Goal: Task Accomplishment & Management: Manage account settings

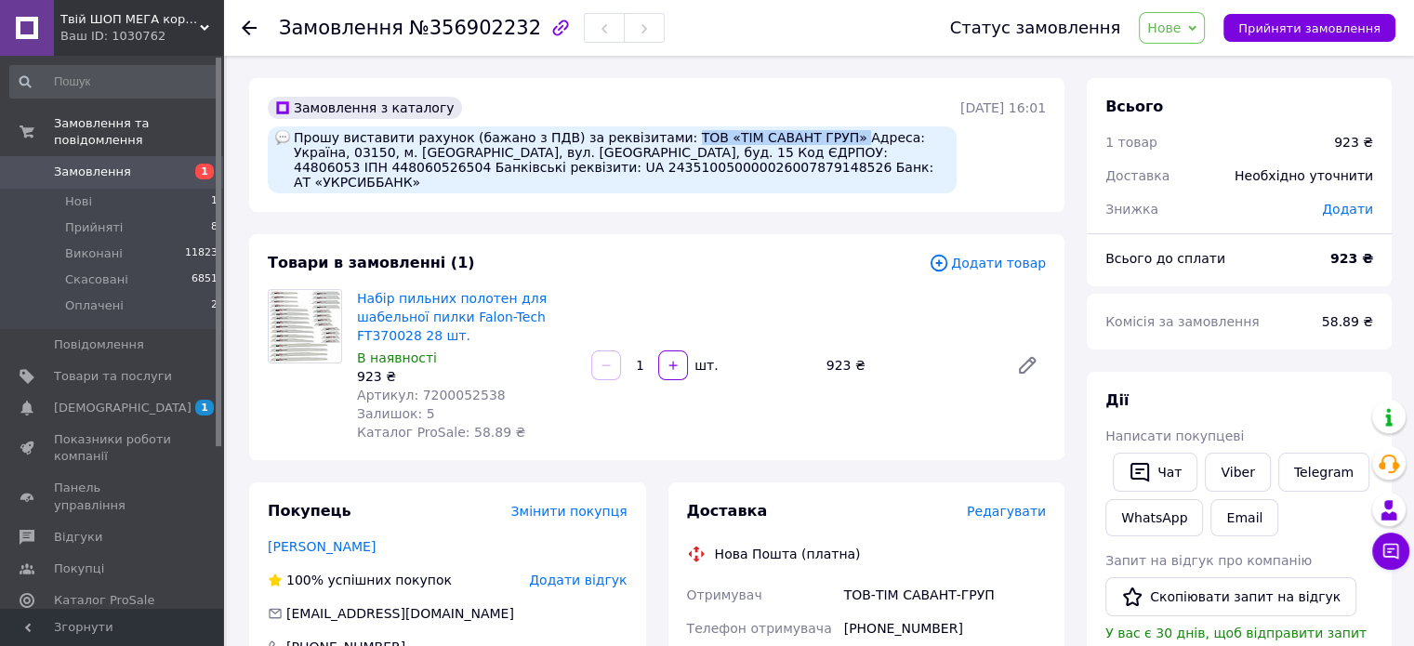
drag, startPoint x: 798, startPoint y: 138, endPoint x: 643, endPoint y: 137, distance: 154.3
click at [643, 137] on div "Прошу виставити рахунок (бажано з ПДВ) за реквізитами: ТОВ «ТІМ САВАНТ ГРУП» Ад…" at bounding box center [612, 159] width 689 height 67
copy div "ТОВ «ТІМ САВАНТ ГРУП»"
click at [571, 237] on div "Товари в замовленні (1) Додати товар Набір пильних полотен для шабельної пилки …" at bounding box center [656, 347] width 815 height 226
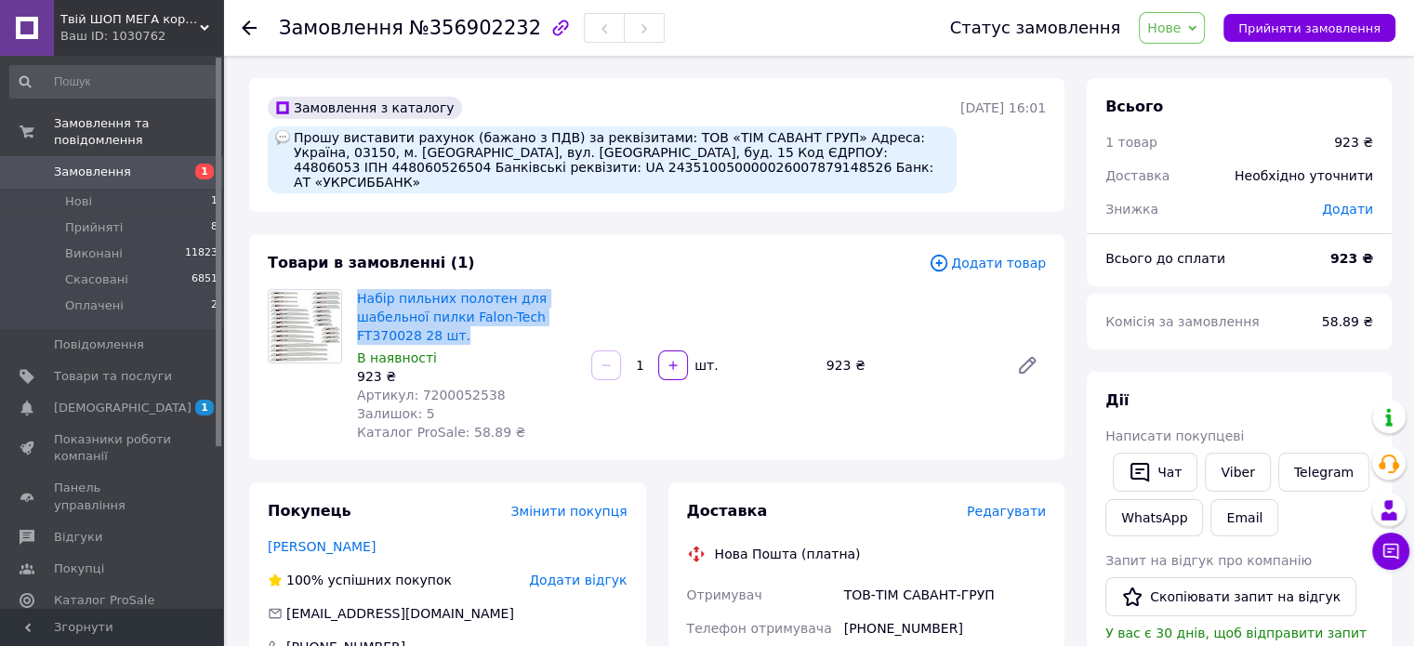
drag, startPoint x: 454, startPoint y: 316, endPoint x: 352, endPoint y: 286, distance: 105.6
click at [352, 286] on div "Набір пильних полотен для шабельної пилки Falon-Tech FT370028 28 шт. В наявност…" at bounding box center [466, 365] width 234 height 160
copy link "Набір пильних полотен для шабельної пилки Falon-Tech FT370028 28 шт."
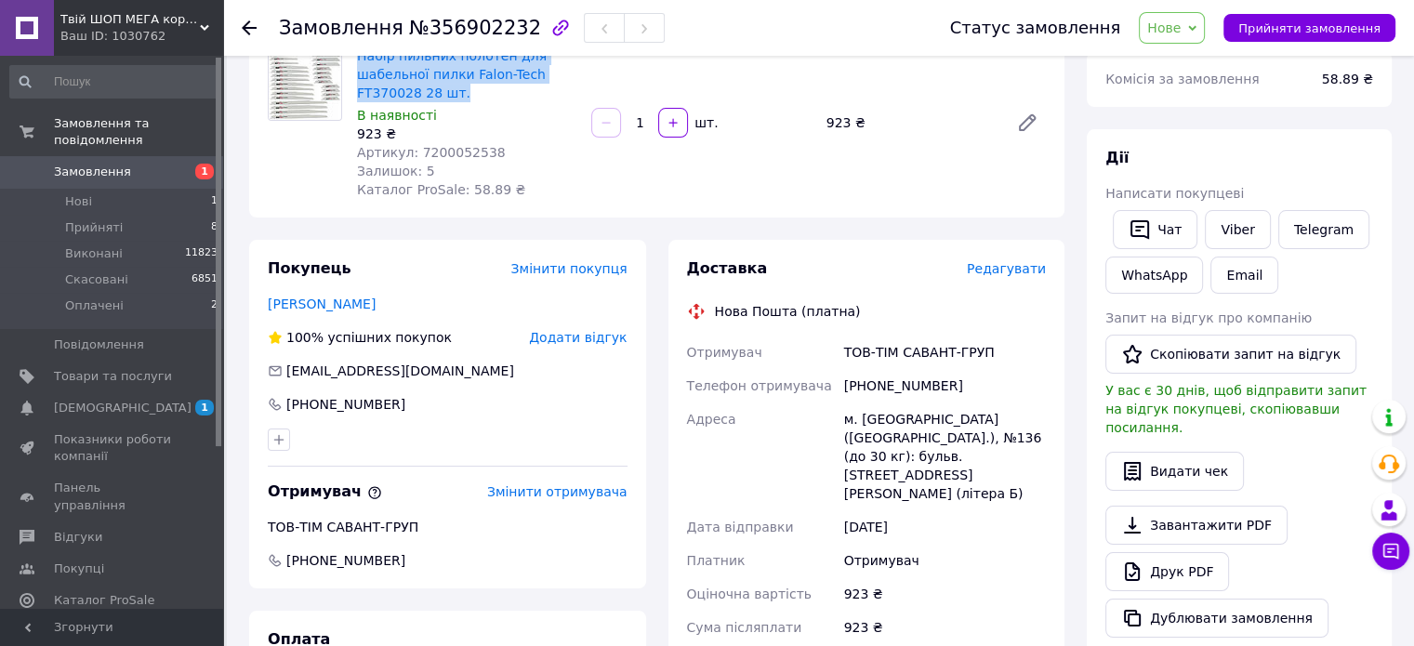
scroll to position [279, 0]
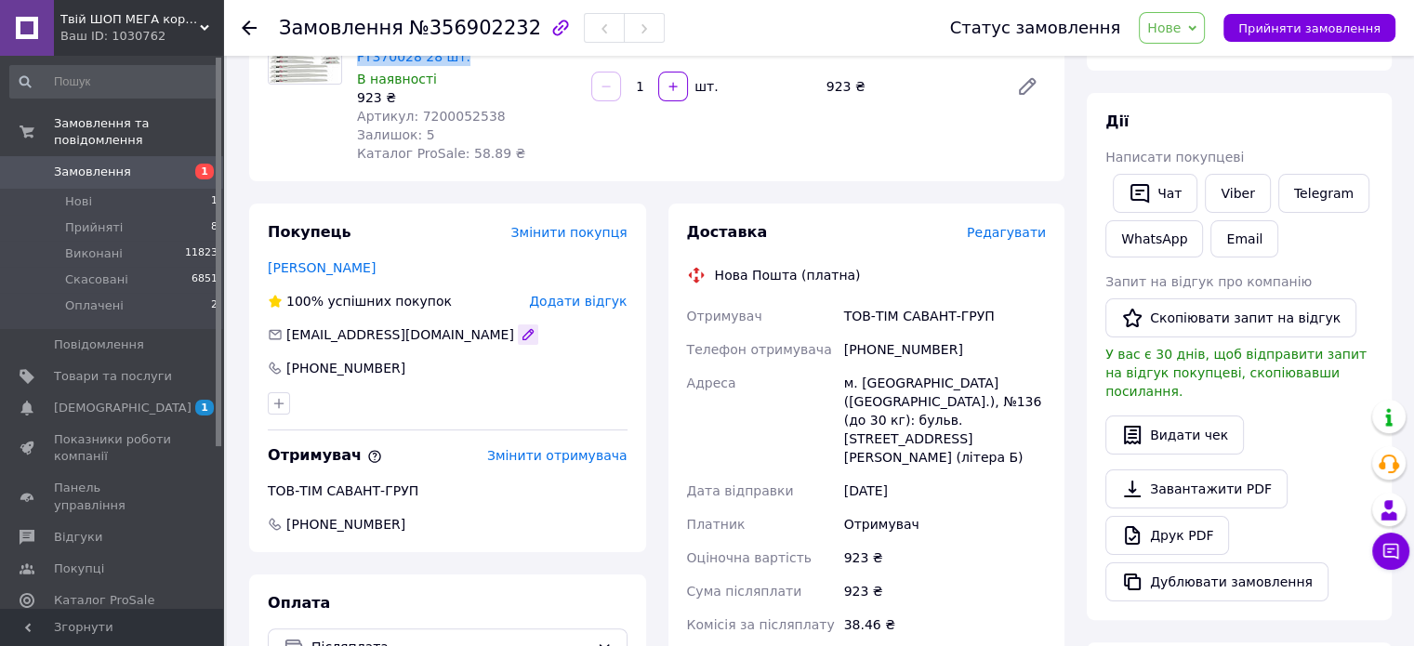
click at [522, 329] on icon "button" at bounding box center [527, 334] width 10 height 10
drag, startPoint x: 423, startPoint y: 319, endPoint x: 256, endPoint y: 318, distance: 167.3
click at [256, 318] on div "Покупець Змінити покупця [PERSON_NAME] 100% успішних покупок Додати відгук [EMA…" at bounding box center [447, 378] width 397 height 349
click at [417, 325] on div "[EMAIL_ADDRESS][DOMAIN_NAME]" at bounding box center [448, 334] width 360 height 19
click at [521, 327] on icon "button" at bounding box center [528, 334] width 15 height 15
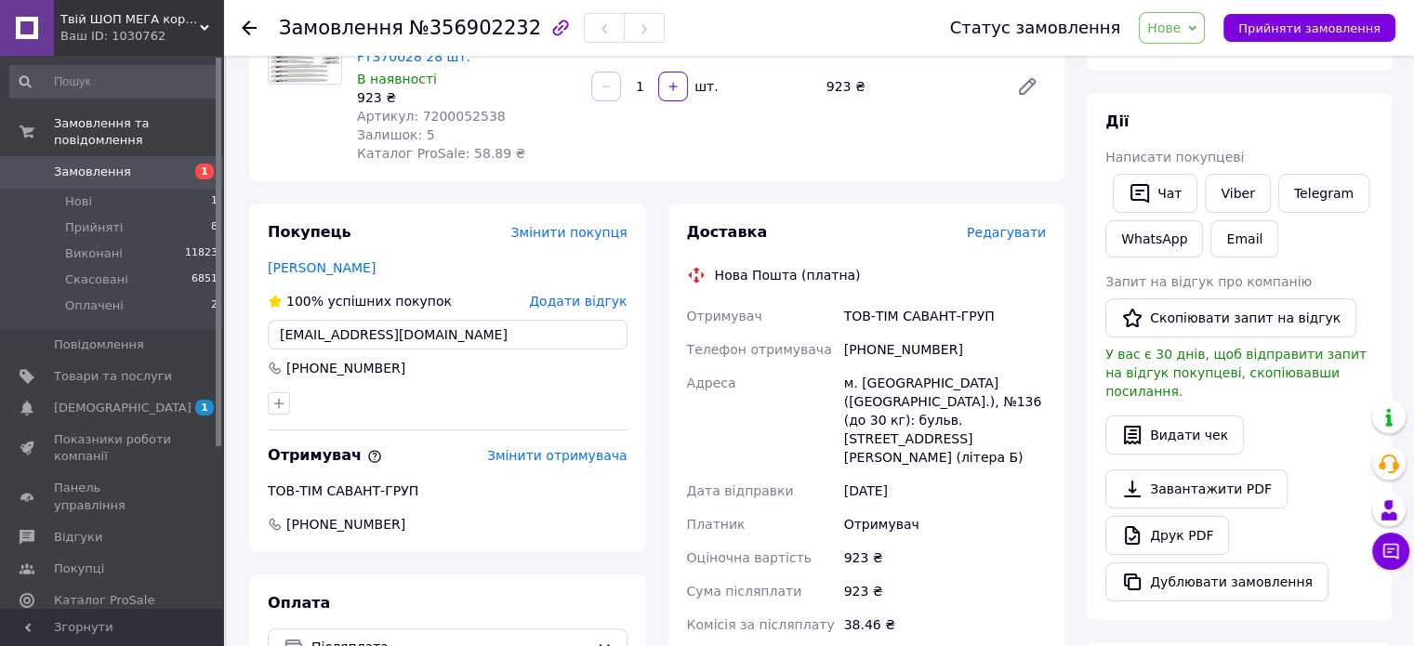
drag, startPoint x: 420, startPoint y: 320, endPoint x: 262, endPoint y: 319, distance: 158.0
click at [262, 319] on div "Покупець Змінити покупця [PERSON_NAME] 100% успішних покупок Додати відгук [EMA…" at bounding box center [447, 378] width 397 height 349
click at [521, 327] on icon "button" at bounding box center [528, 334] width 15 height 15
drag, startPoint x: 415, startPoint y: 324, endPoint x: 277, endPoint y: 323, distance: 138.5
click at [277, 323] on input "[EMAIL_ADDRESS][DOMAIN_NAME]" at bounding box center [448, 335] width 360 height 30
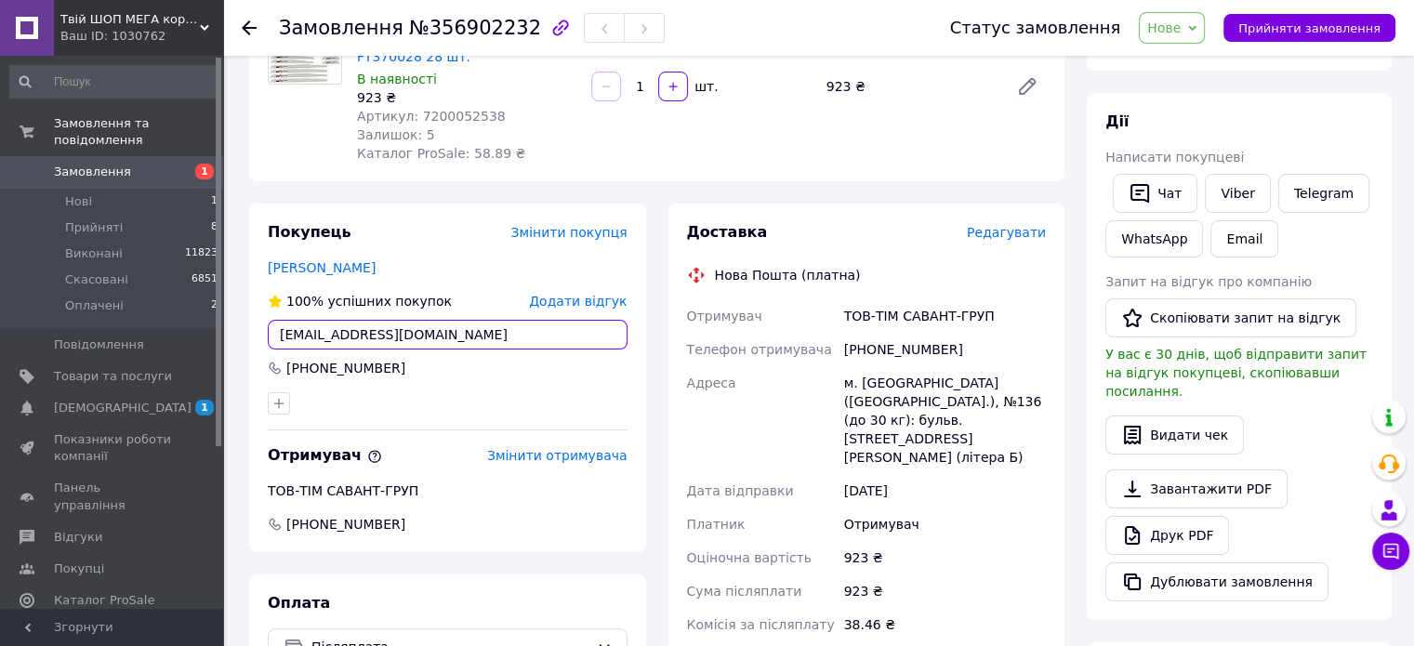
scroll to position [0, 0]
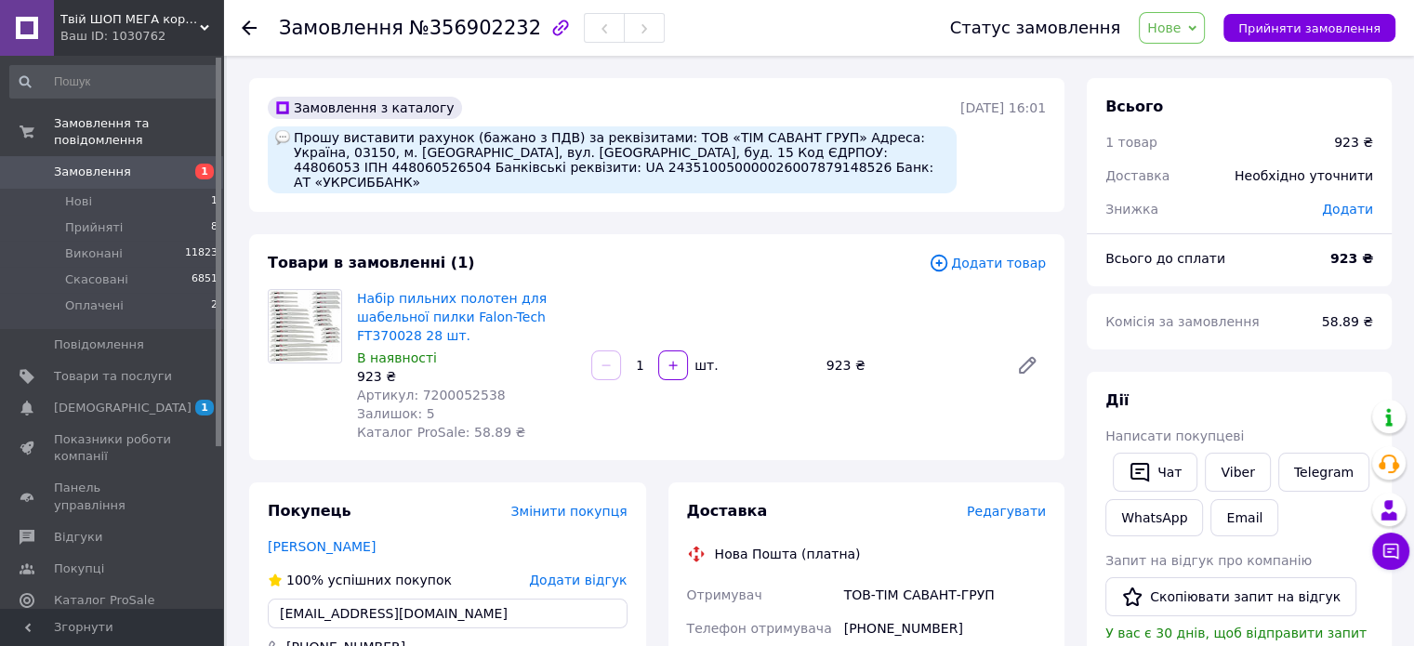
click at [1199, 31] on span "Нове" at bounding box center [1172, 28] width 66 height 32
click at [1208, 61] on li "Прийнято" at bounding box center [1183, 65] width 86 height 28
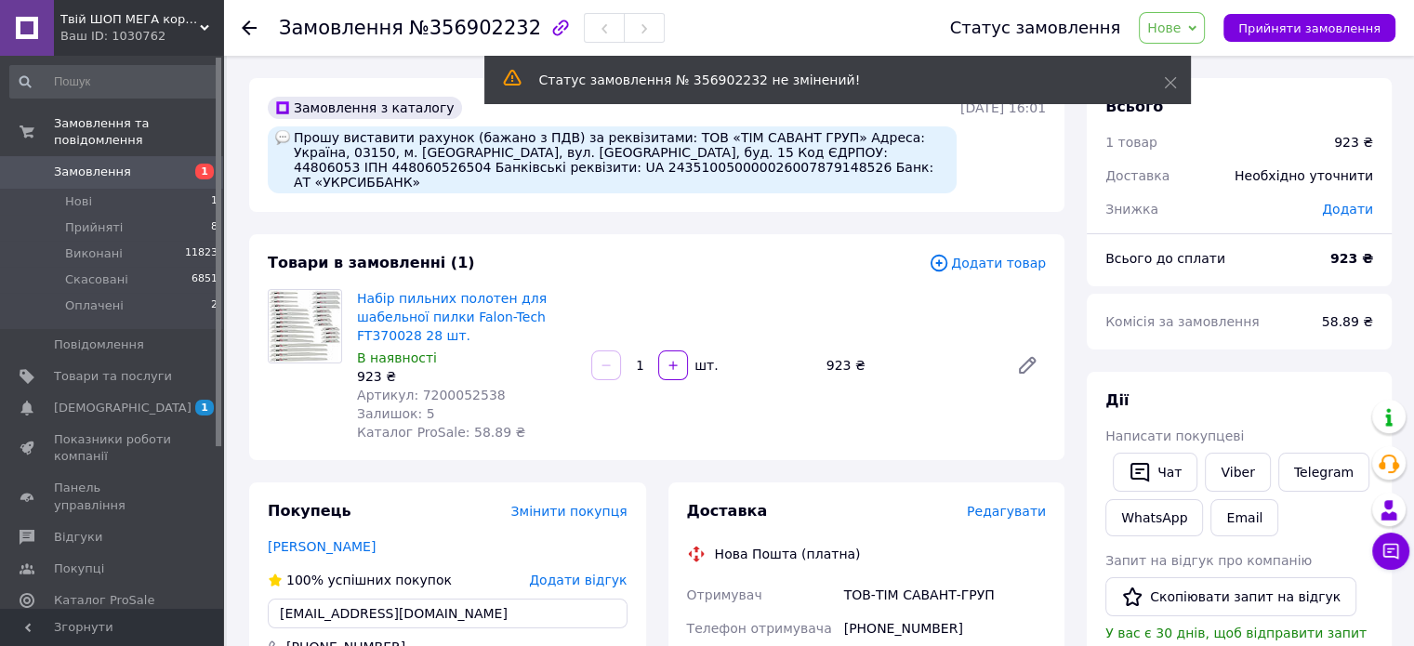
click at [473, 32] on span "№356902232" at bounding box center [475, 28] width 132 height 22
copy span "356902232"
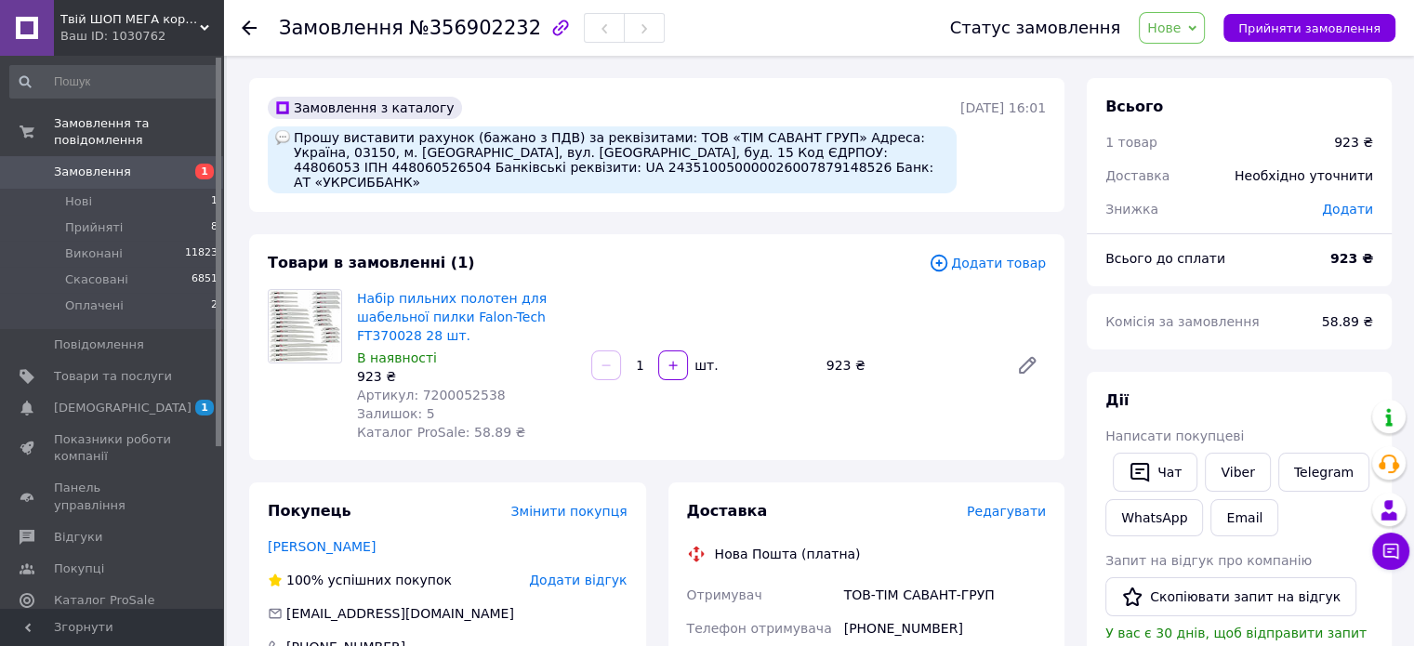
click at [445, 388] on span "Артикул: 7200052538" at bounding box center [431, 395] width 149 height 15
copy span "7200052538"
drag, startPoint x: 941, startPoint y: 609, endPoint x: 866, endPoint y: 606, distance: 74.4
click at [866, 612] on div "[PHONE_NUMBER]" at bounding box center [944, 628] width 209 height 33
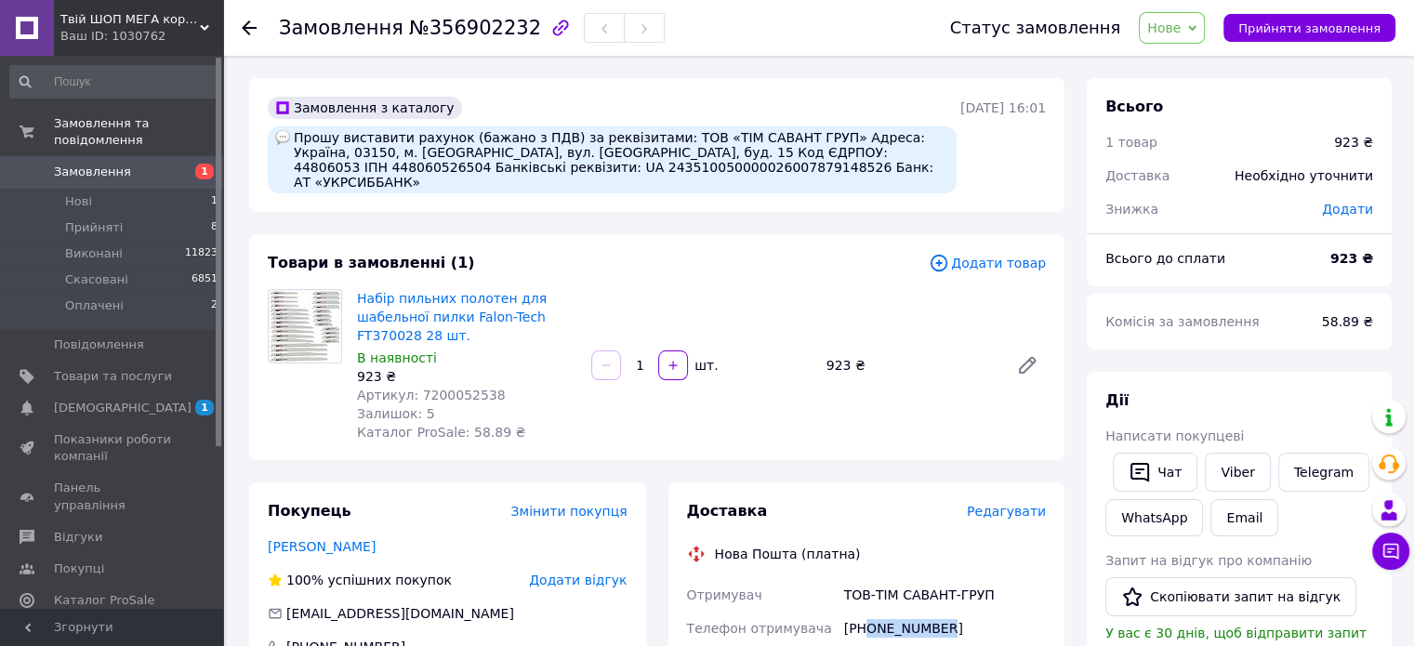
copy div "0503830702"
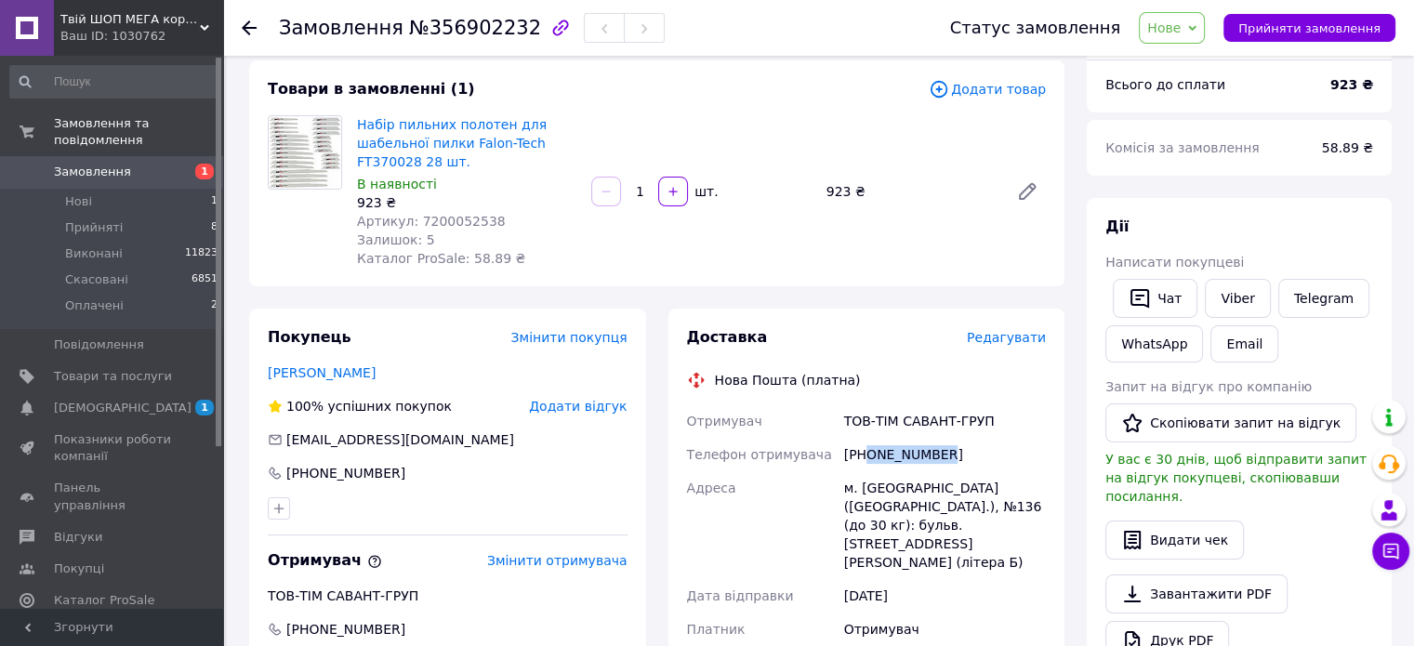
scroll to position [186, 0]
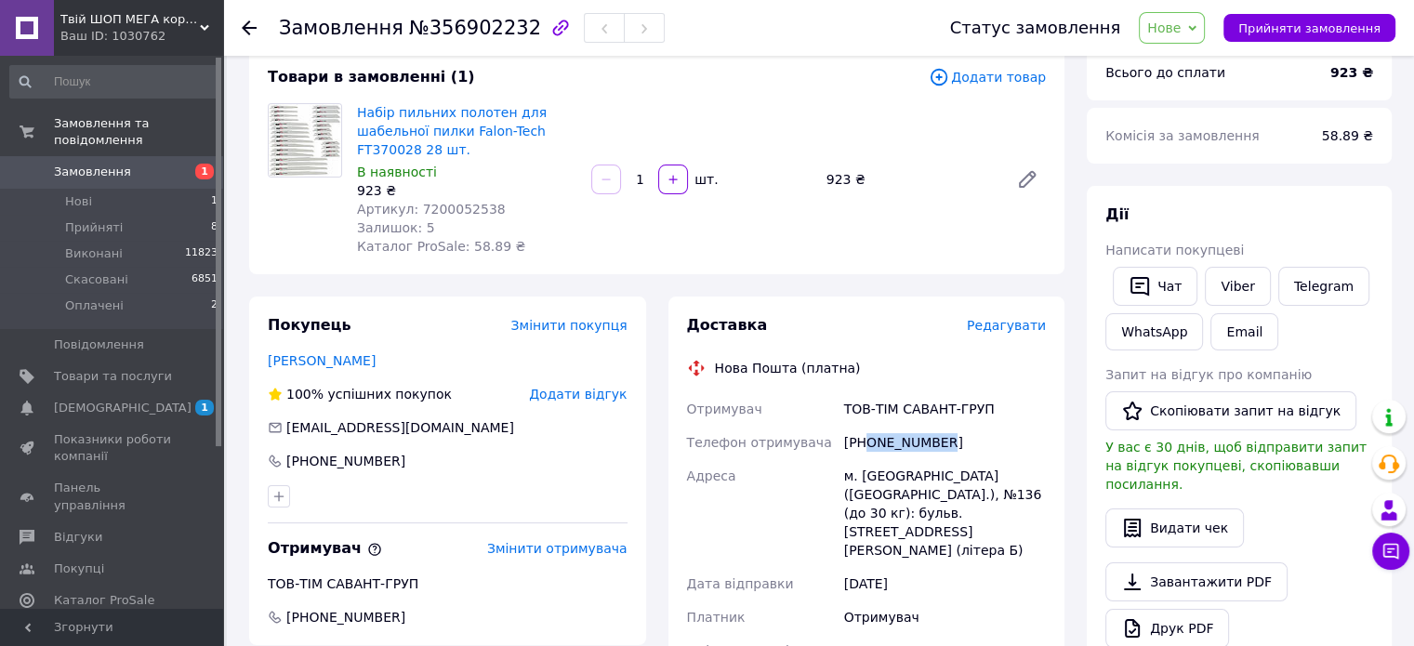
copy div "0503830702"
click at [454, 202] on span "Артикул: 7200052538" at bounding box center [431, 209] width 149 height 15
copy span "7200052538"
click at [249, 25] on icon at bounding box center [249, 27] width 15 height 15
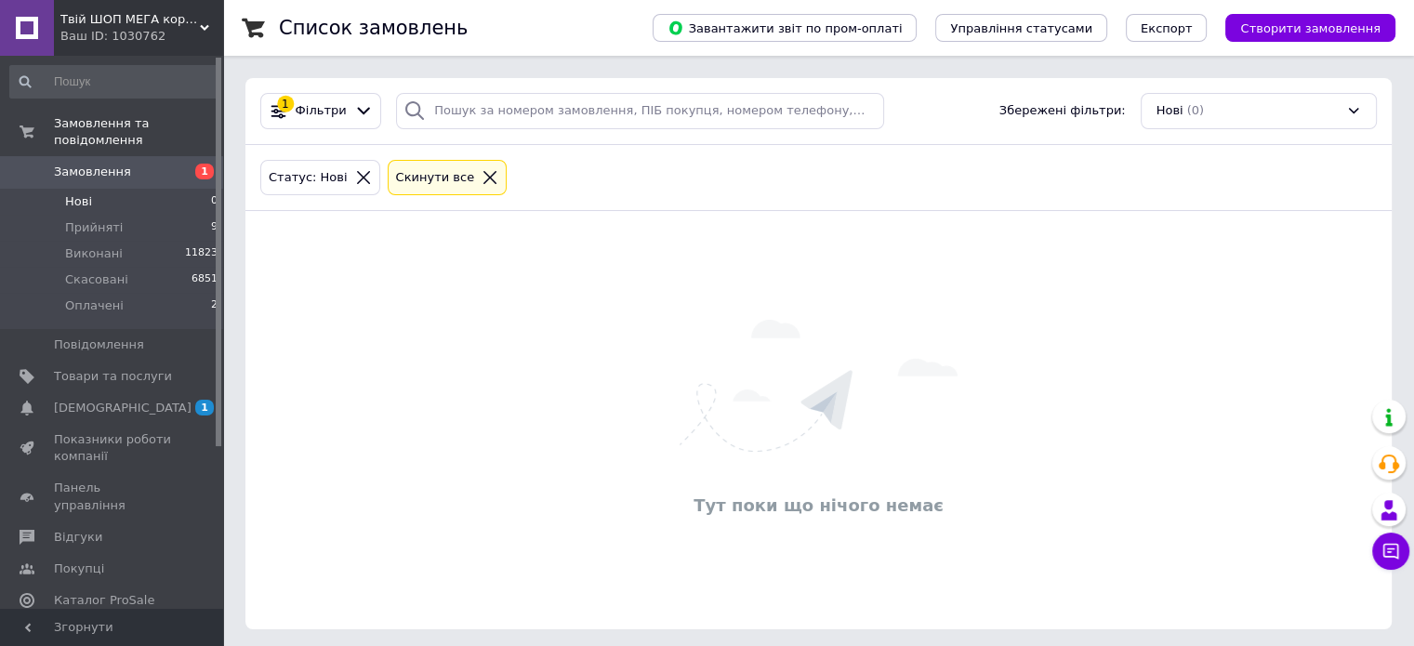
click at [184, 191] on li "Нові 0" at bounding box center [114, 202] width 229 height 26
click at [181, 293] on li "Оплачені 2" at bounding box center [114, 310] width 229 height 35
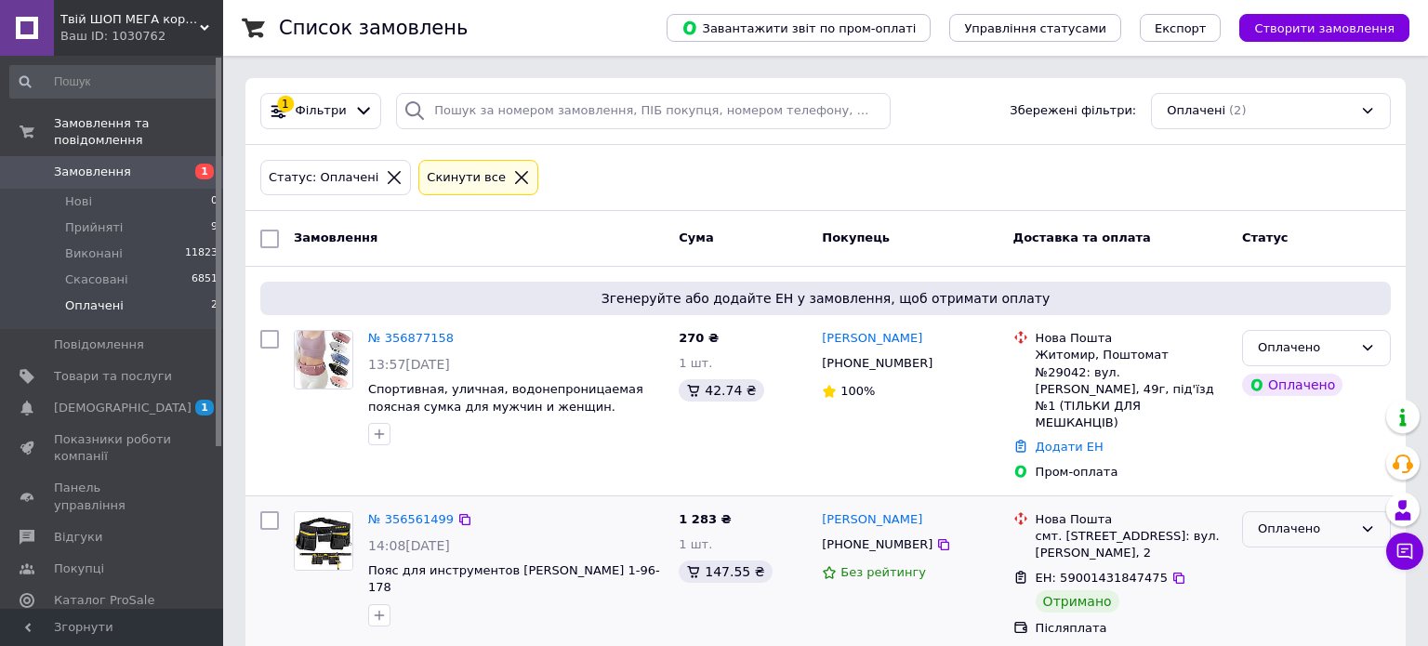
click at [1313, 520] on div "Оплачено" at bounding box center [1305, 530] width 95 height 20
click at [1298, 585] on li "Виконано" at bounding box center [1316, 602] width 147 height 34
click at [145, 215] on li "Прийняті 9" at bounding box center [114, 228] width 229 height 26
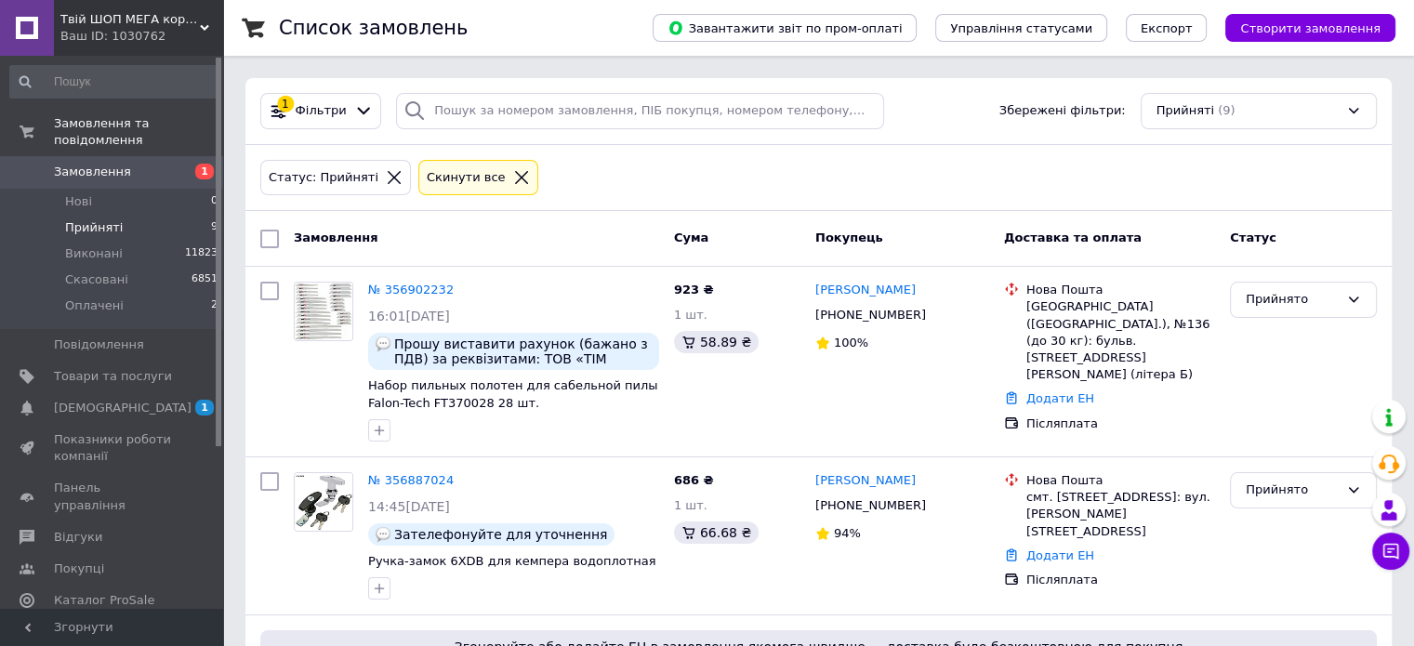
click at [153, 215] on li "Прийняті 9" at bounding box center [114, 228] width 229 height 26
click at [169, 293] on li "Оплачені 2" at bounding box center [114, 310] width 229 height 35
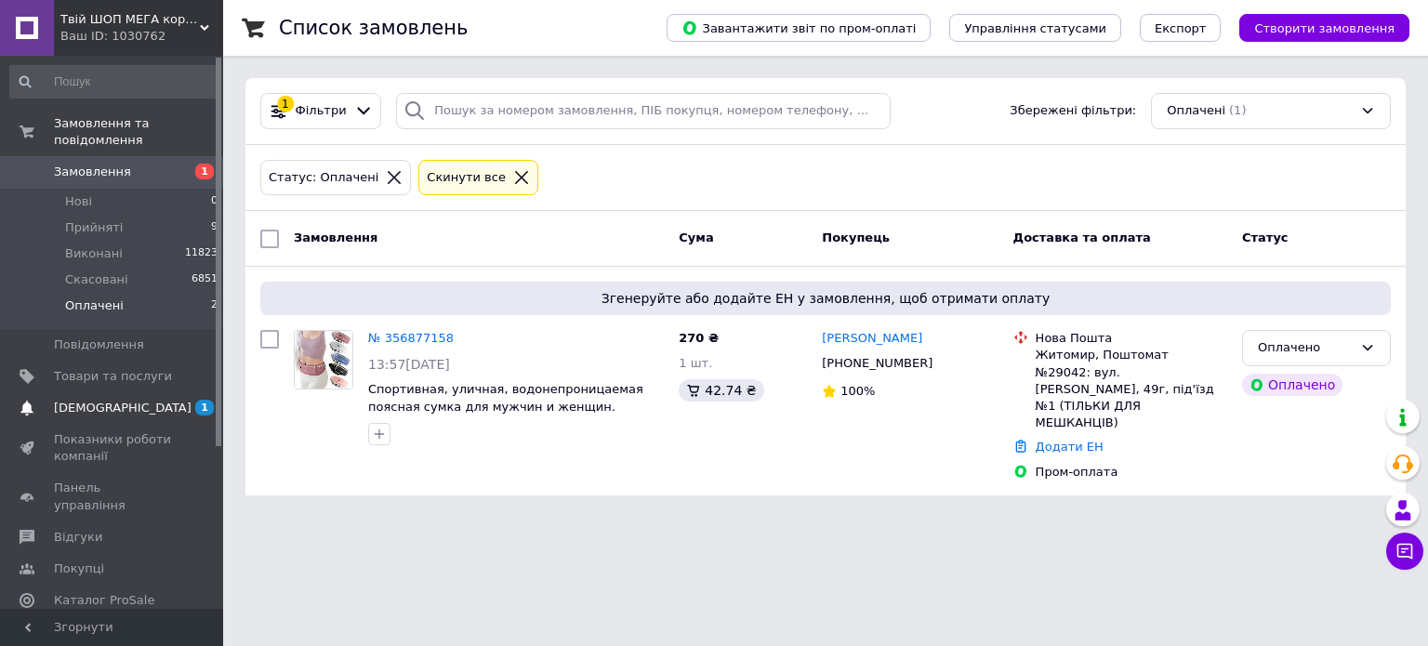
click at [193, 400] on span "1 0" at bounding box center [197, 408] width 51 height 17
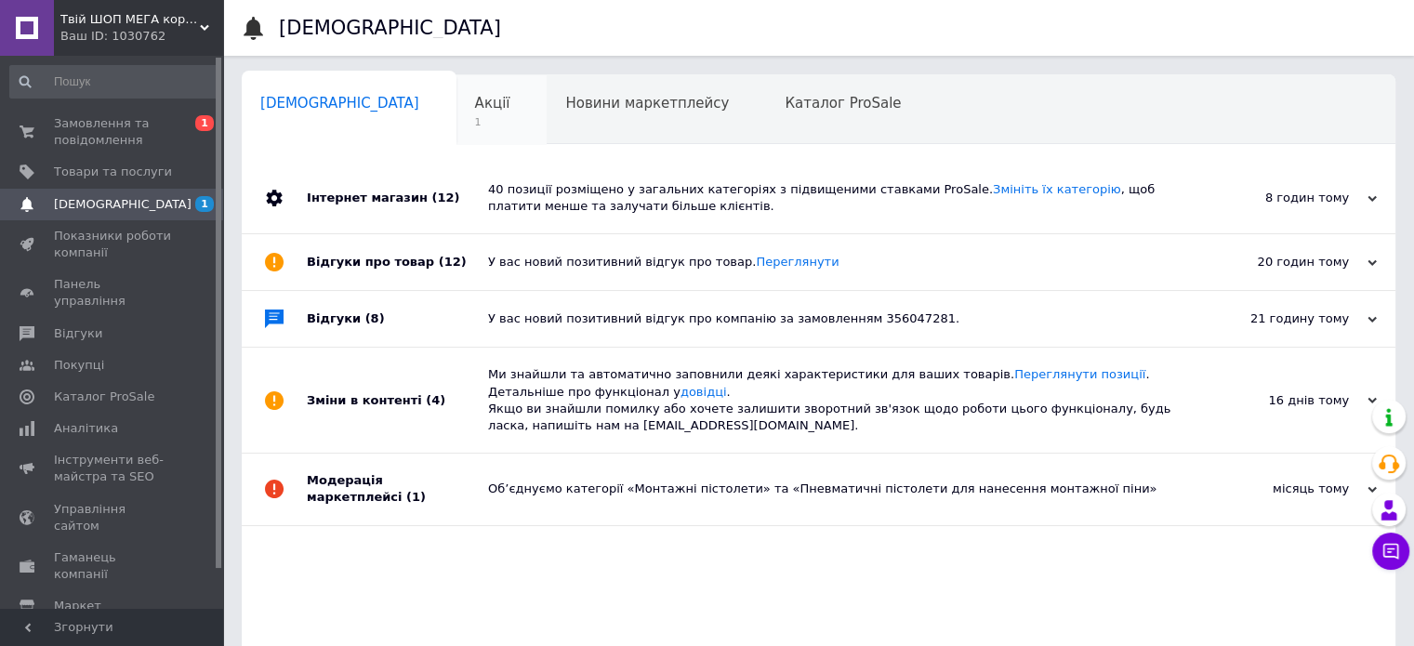
click at [475, 125] on span "1" at bounding box center [492, 122] width 35 height 14
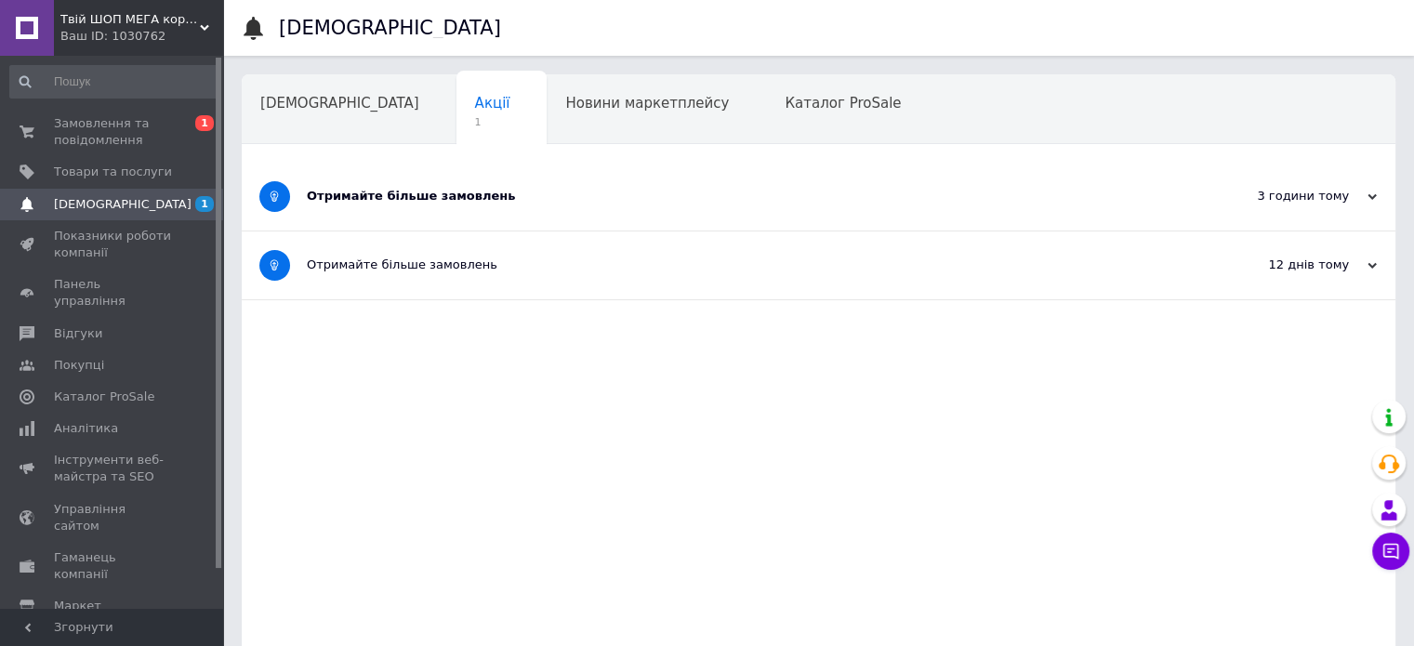
click at [476, 191] on div "Отримайте більше замовлень" at bounding box center [749, 196] width 884 height 17
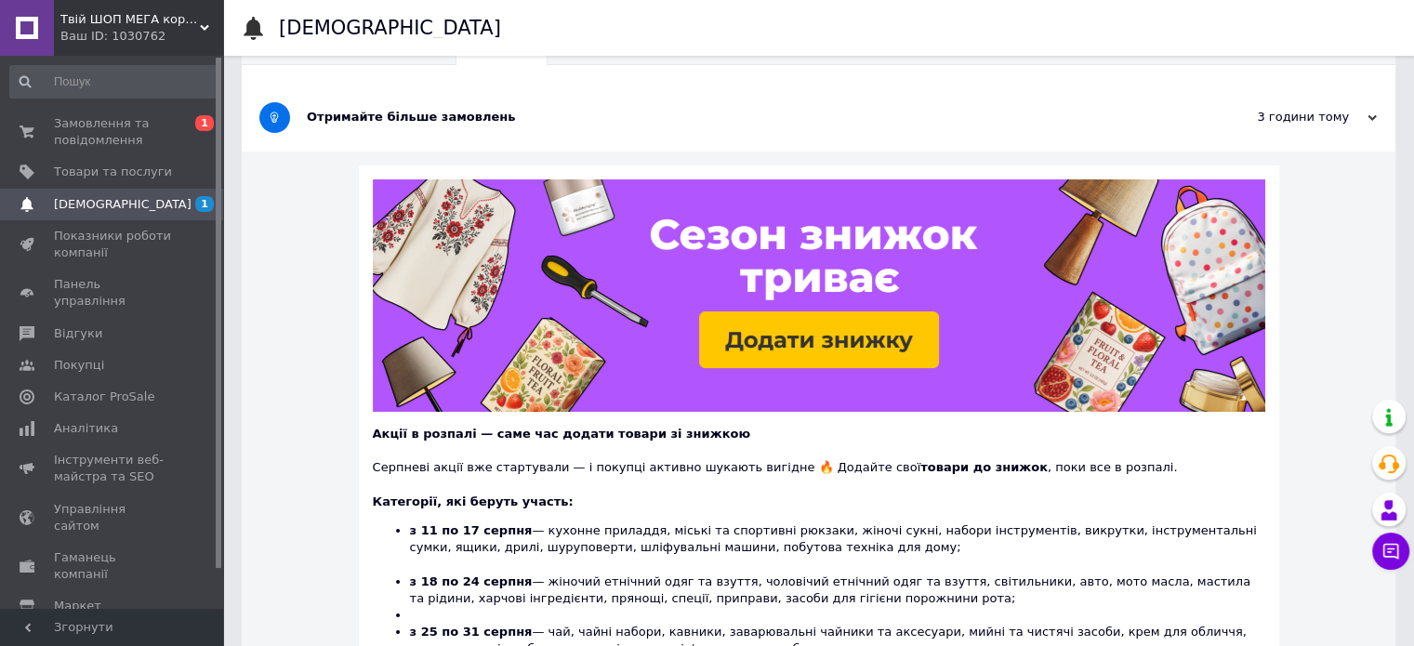
scroll to position [72, 0]
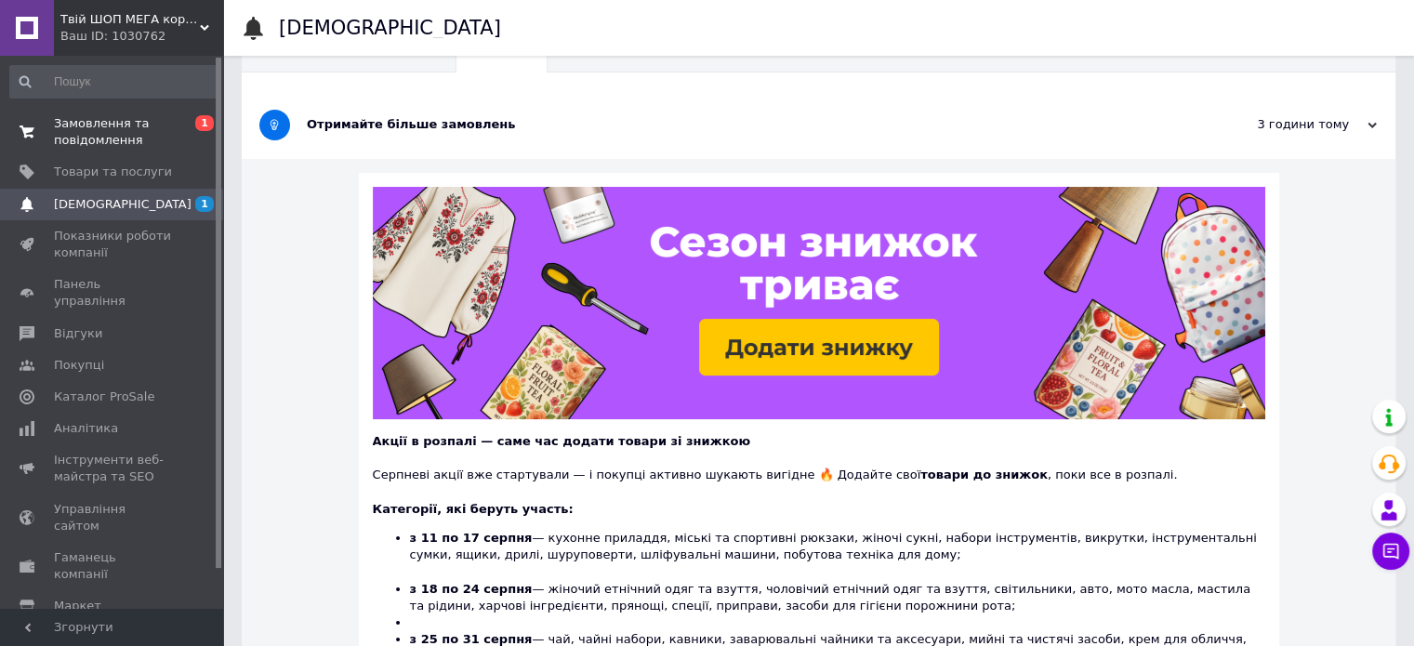
click at [152, 141] on span "Замовлення та повідомлення" at bounding box center [113, 131] width 118 height 33
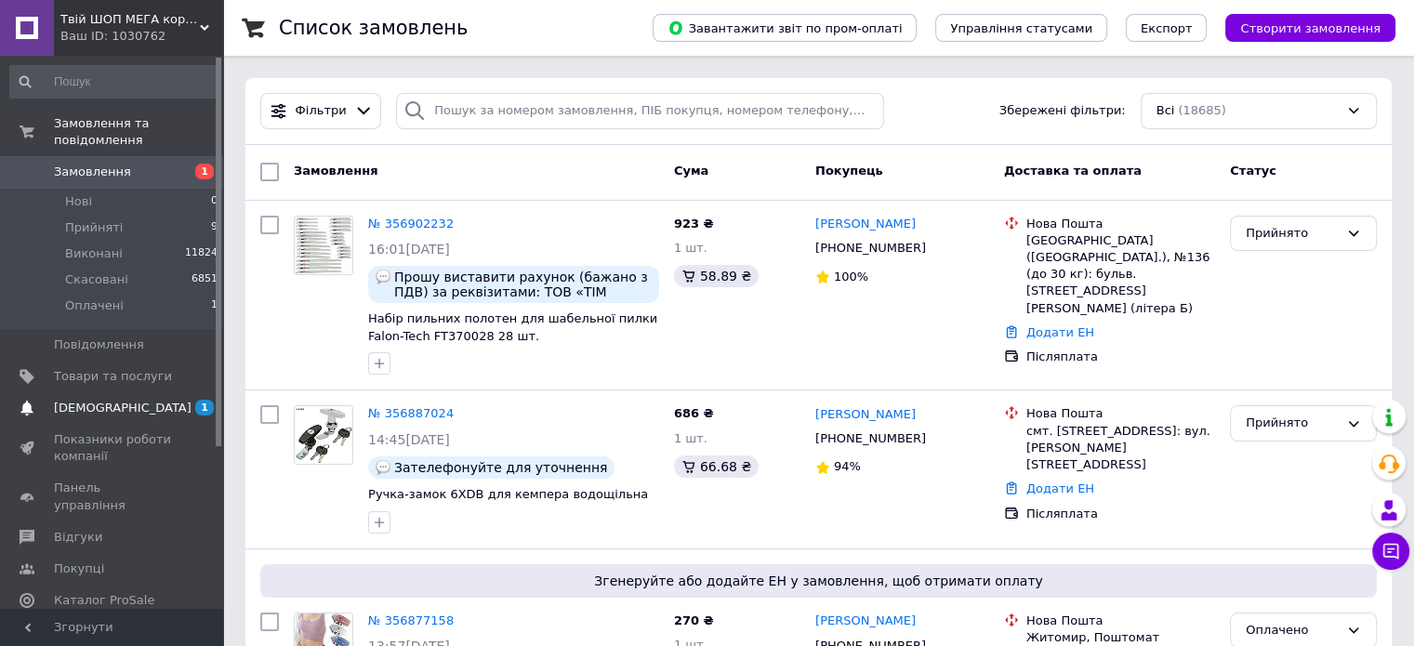
click at [165, 400] on span "[DEMOGRAPHIC_DATA]" at bounding box center [113, 408] width 118 height 17
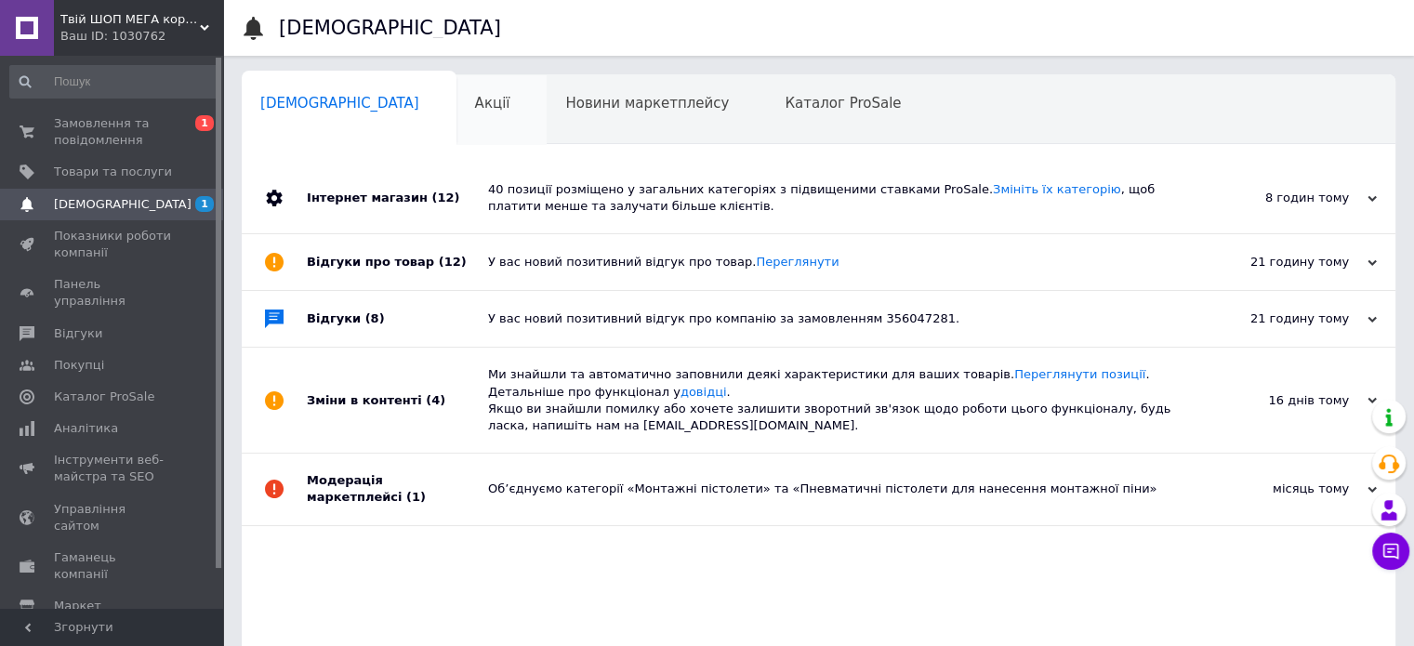
click at [459, 116] on div "Акції 0" at bounding box center [501, 110] width 91 height 71
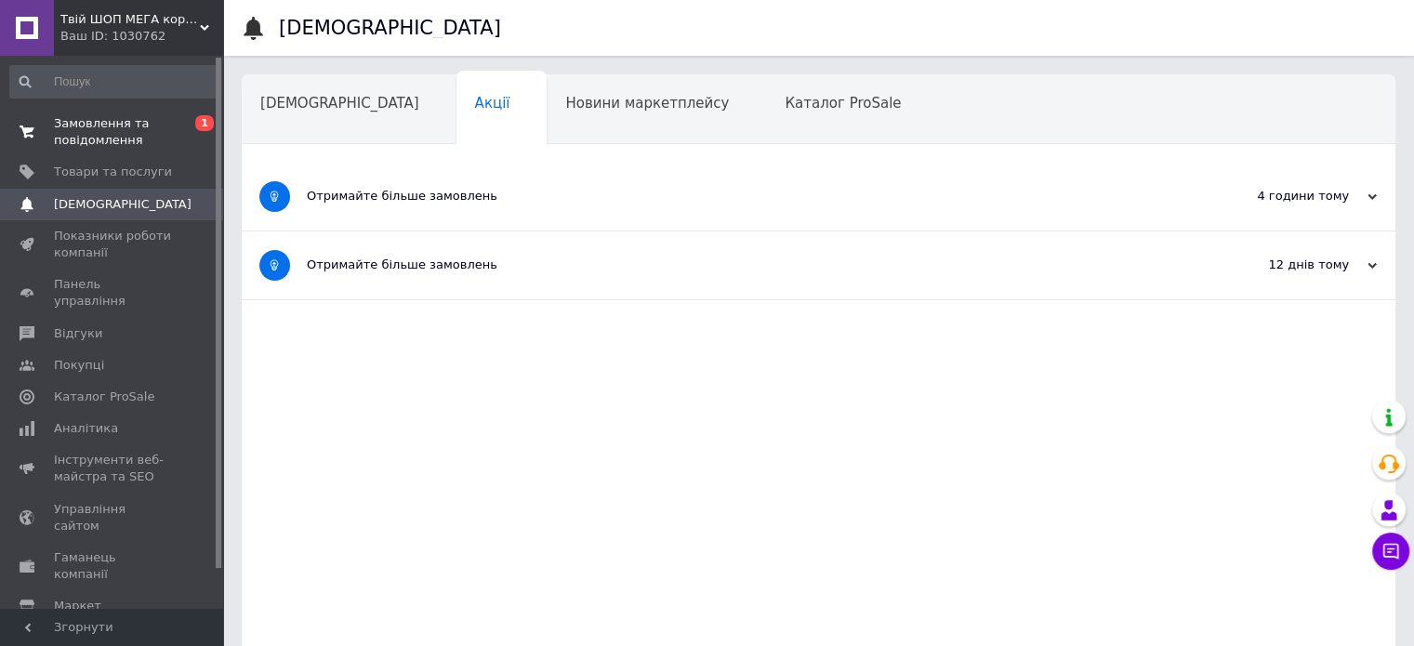
click at [149, 130] on span "Замовлення та повідомлення" at bounding box center [113, 131] width 118 height 33
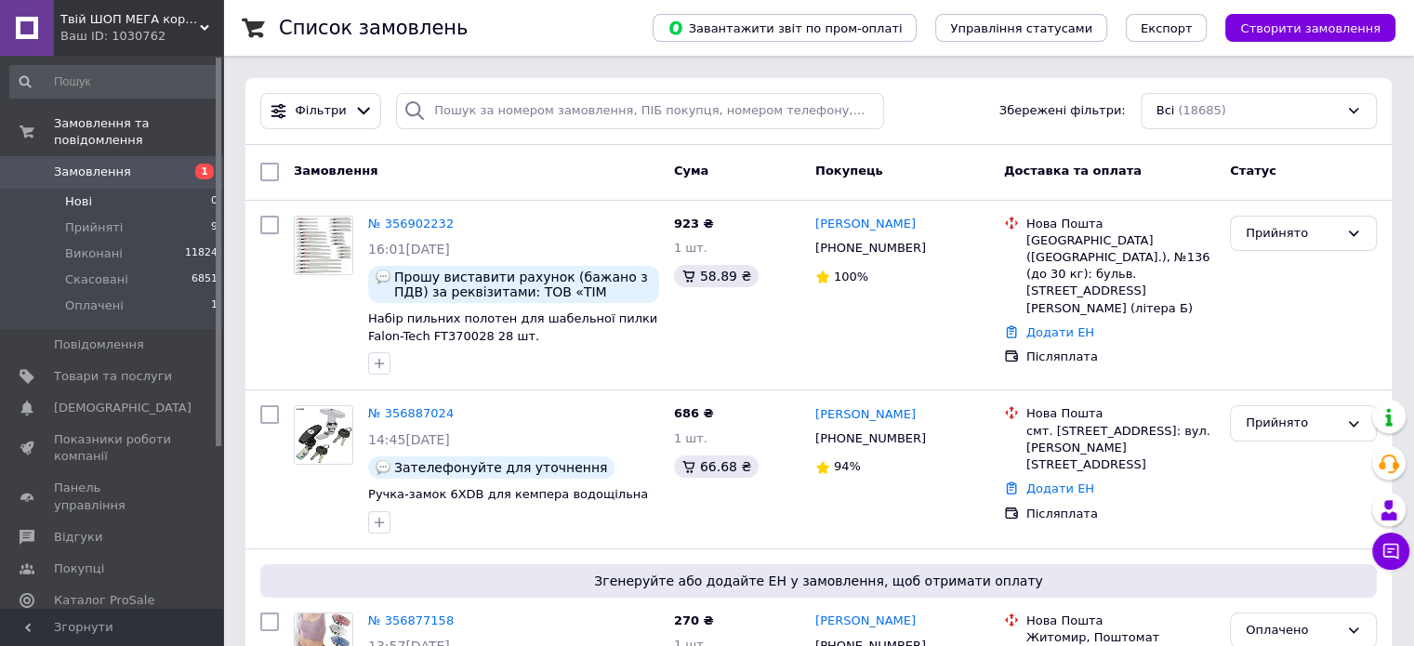
click at [157, 189] on li "Нові 0" at bounding box center [114, 202] width 229 height 26
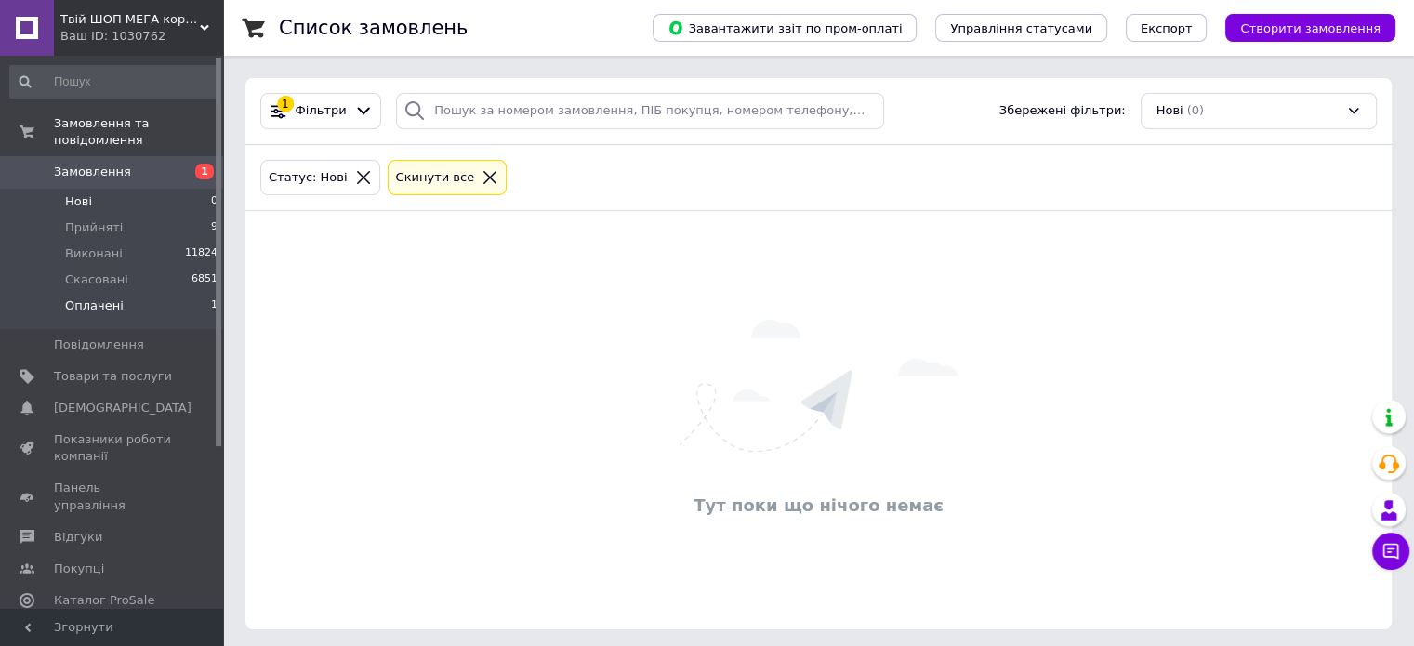
click at [190, 293] on li "Оплачені 1" at bounding box center [114, 310] width 229 height 35
